Goal: Book appointment/travel/reservation

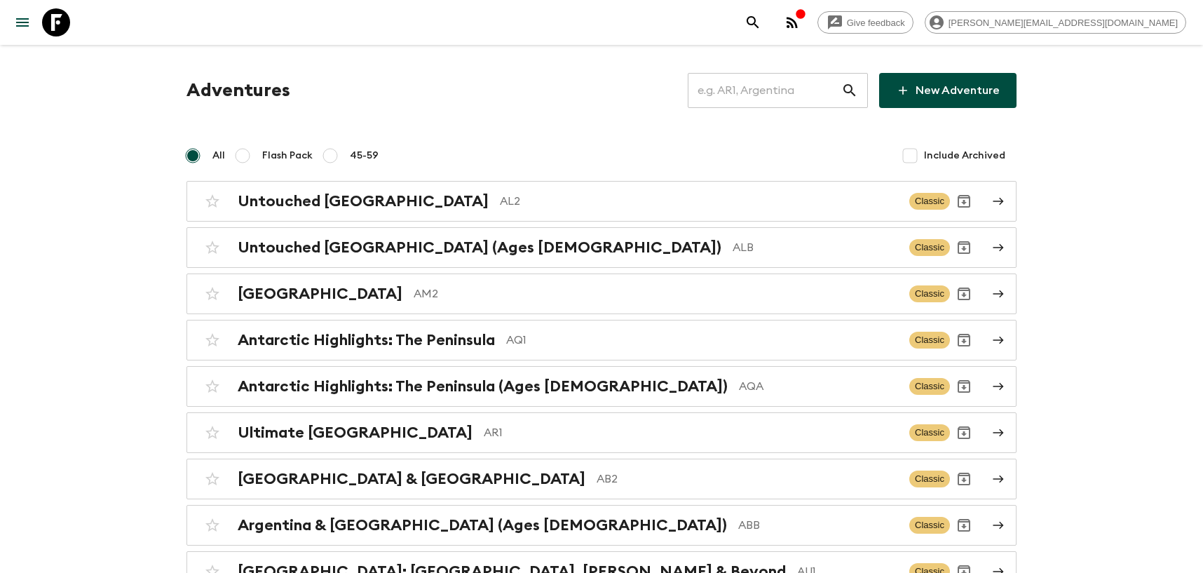
click at [768, 96] on input "text" at bounding box center [764, 90] width 153 height 39
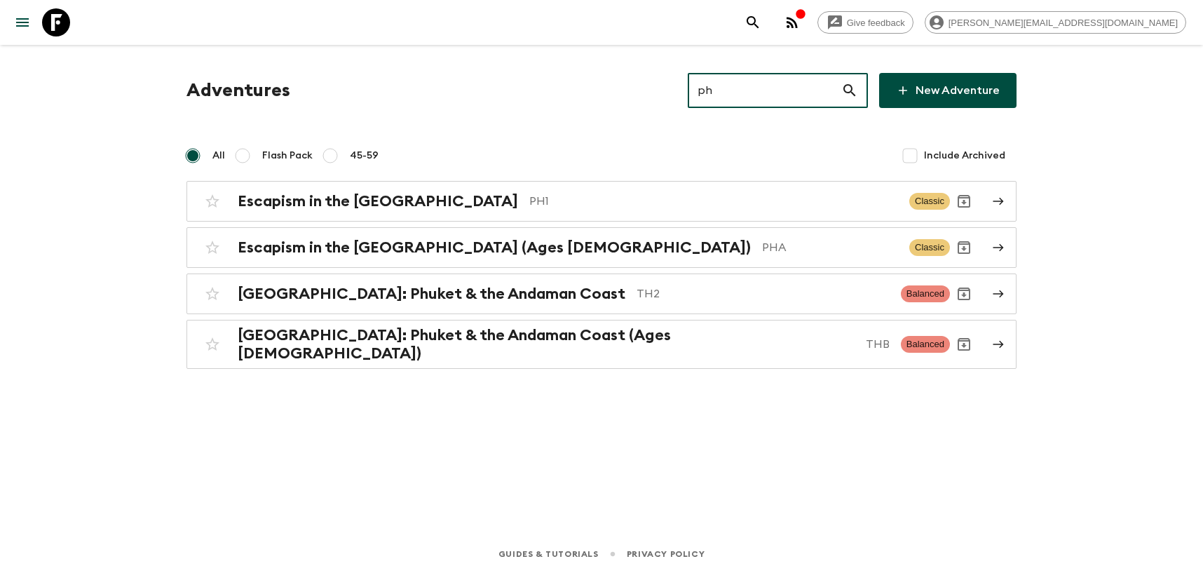
type input "ph1"
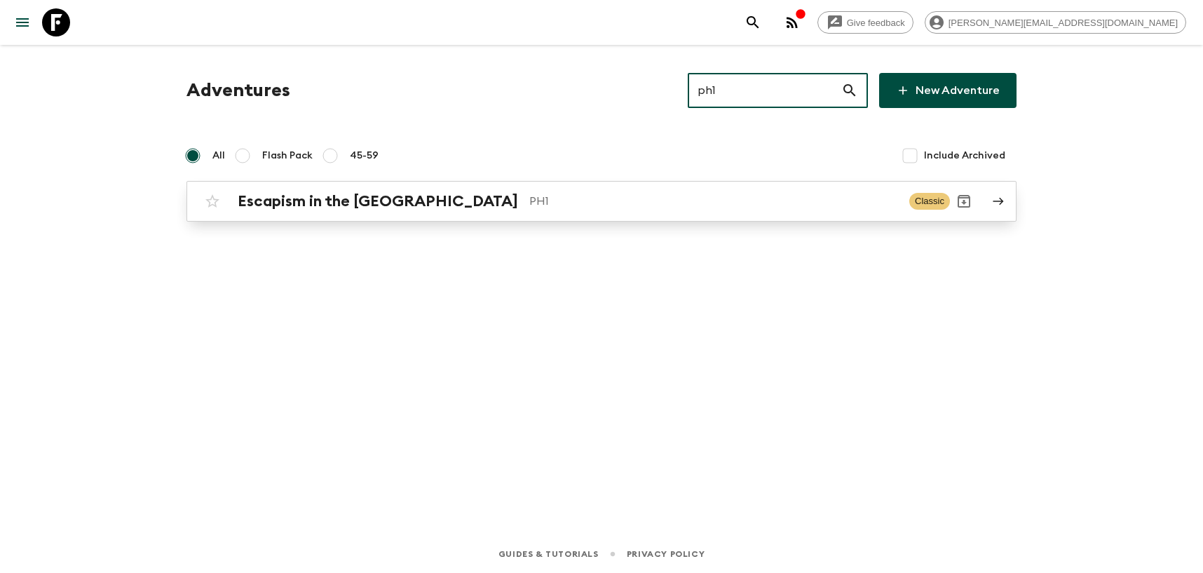
click at [391, 203] on h2 "Escapism in the [GEOGRAPHIC_DATA]" at bounding box center [378, 201] width 280 height 18
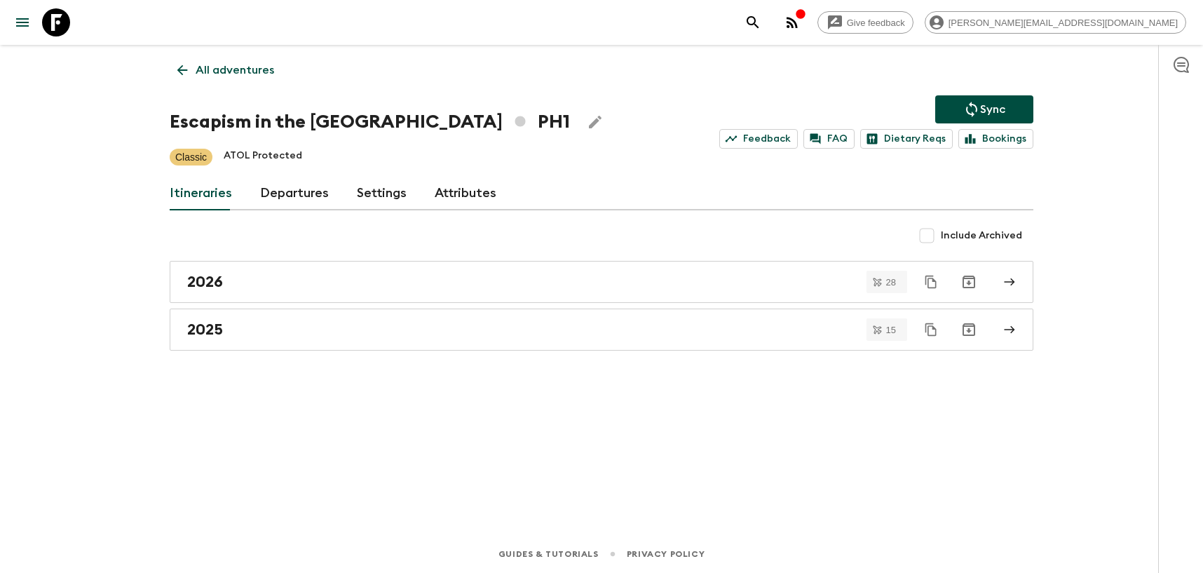
click at [300, 191] on link "Departures" at bounding box center [294, 194] width 69 height 34
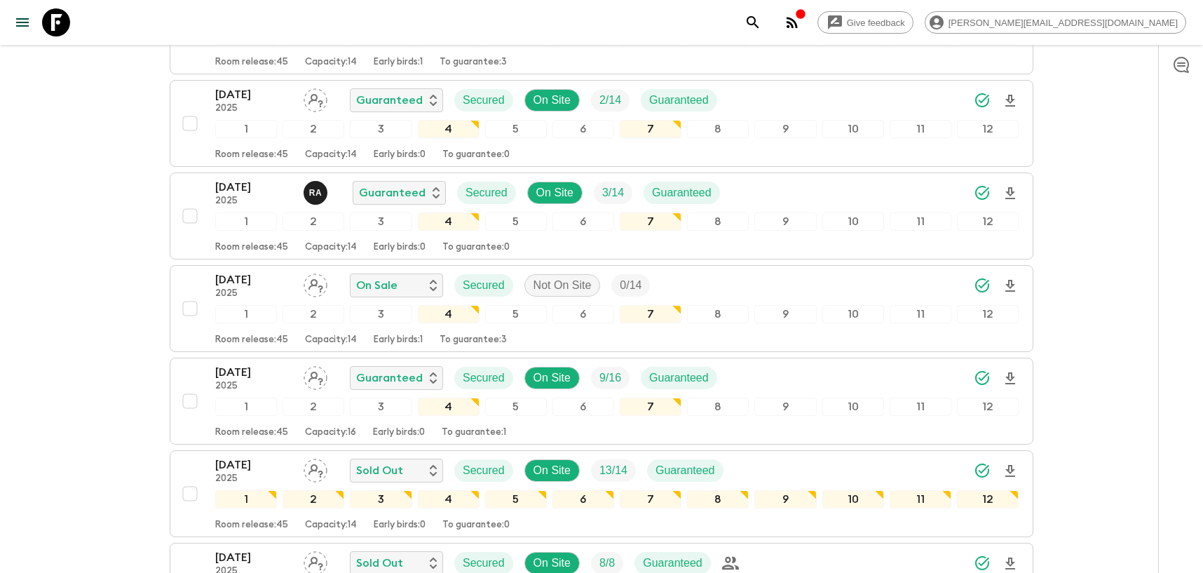
scroll to position [2002, 0]
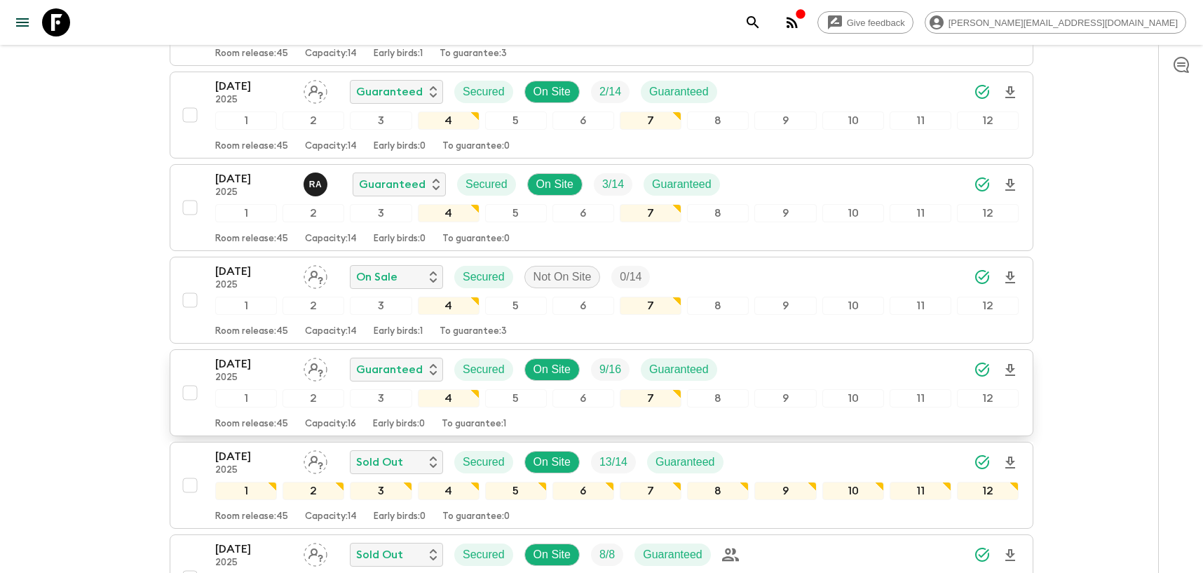
click at [255, 362] on p "[DATE]" at bounding box center [253, 363] width 77 height 17
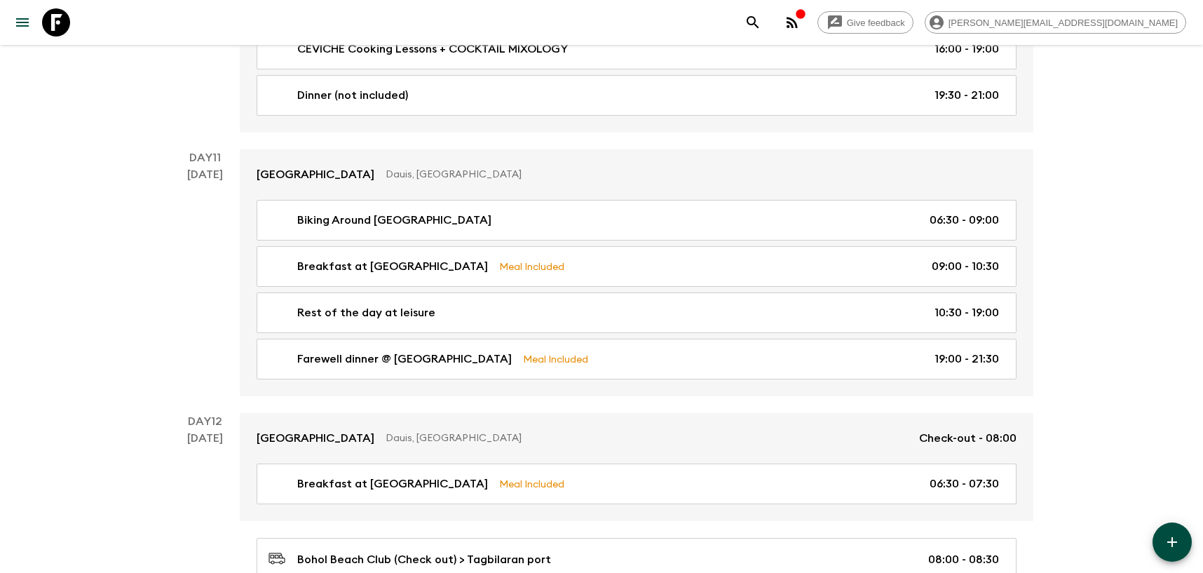
scroll to position [4590, 0]
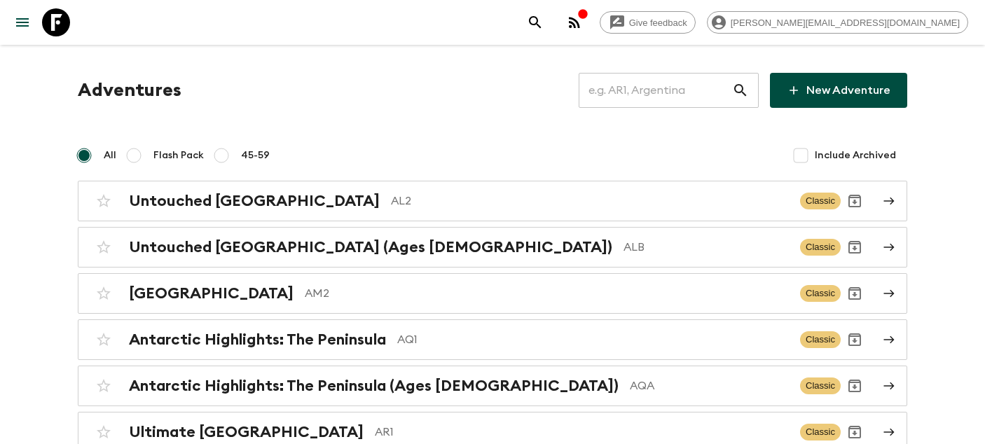
click at [665, 79] on input "text" at bounding box center [655, 90] width 153 height 39
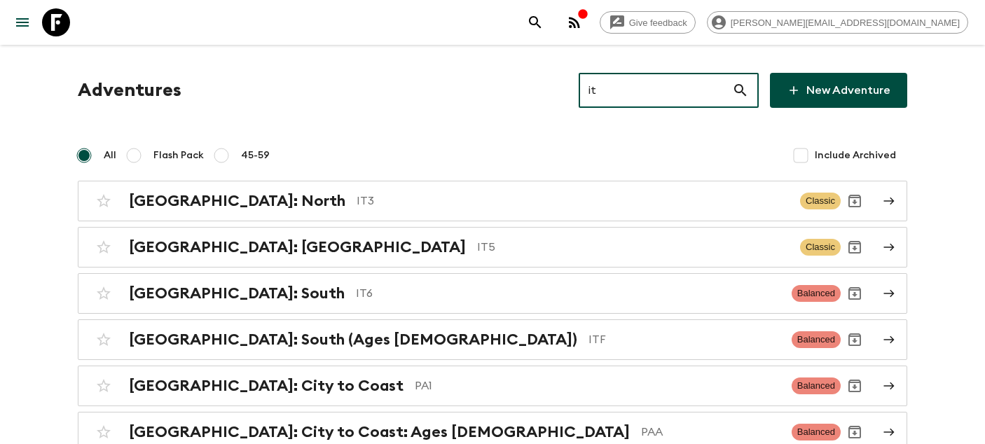
type input "it3"
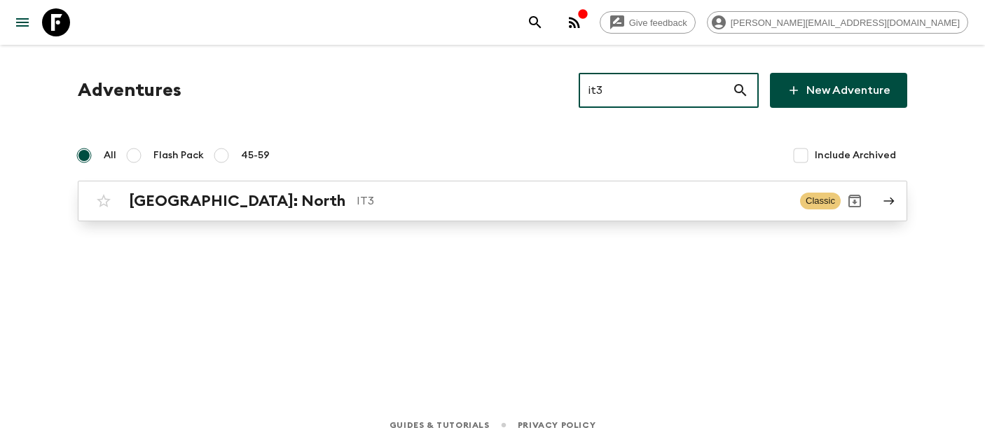
click at [357, 200] on p "IT3" at bounding box center [573, 201] width 432 height 17
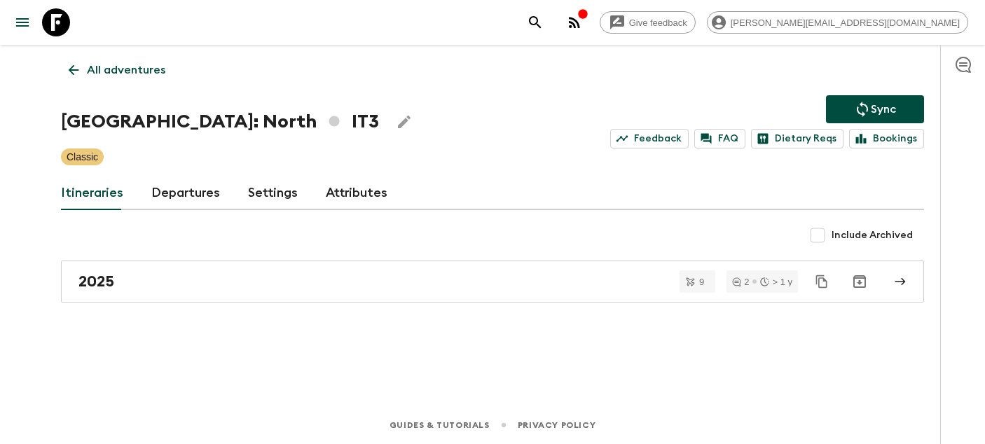
click at [202, 193] on link "Departures" at bounding box center [185, 194] width 69 height 34
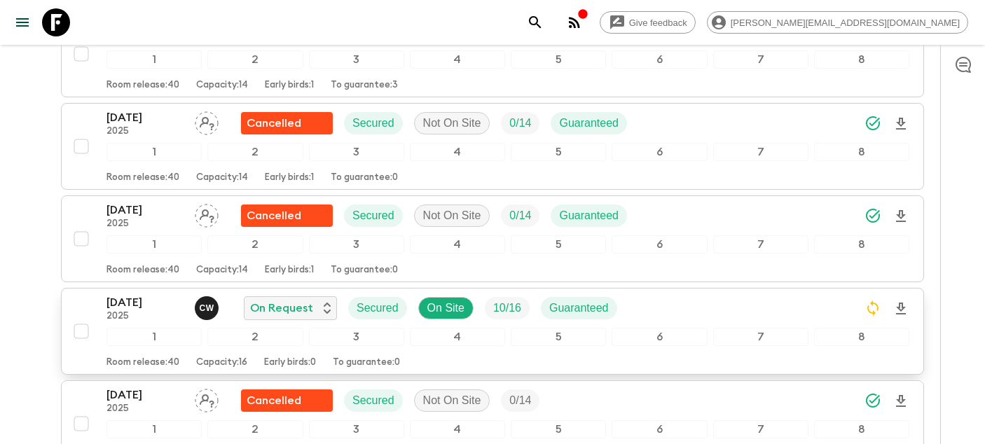
scroll to position [1414, 0]
click at [122, 306] on p "04 Oct 2025" at bounding box center [145, 303] width 77 height 17
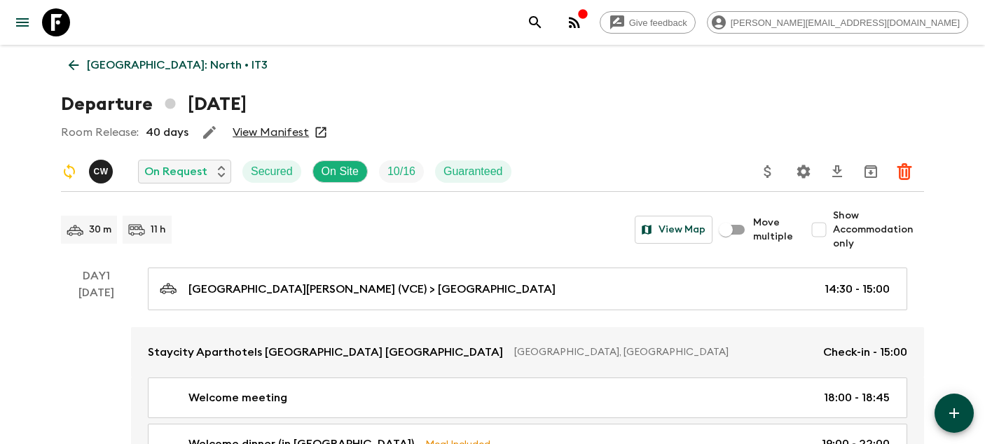
scroll to position [6, 0]
